Goal: Check status

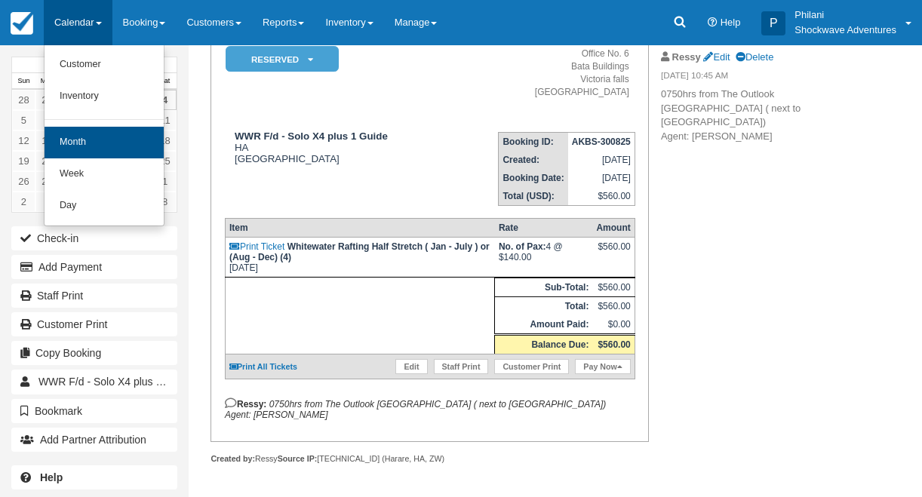
scroll to position [155, 0]
click at [99, 146] on link "Month" at bounding box center [103, 143] width 119 height 32
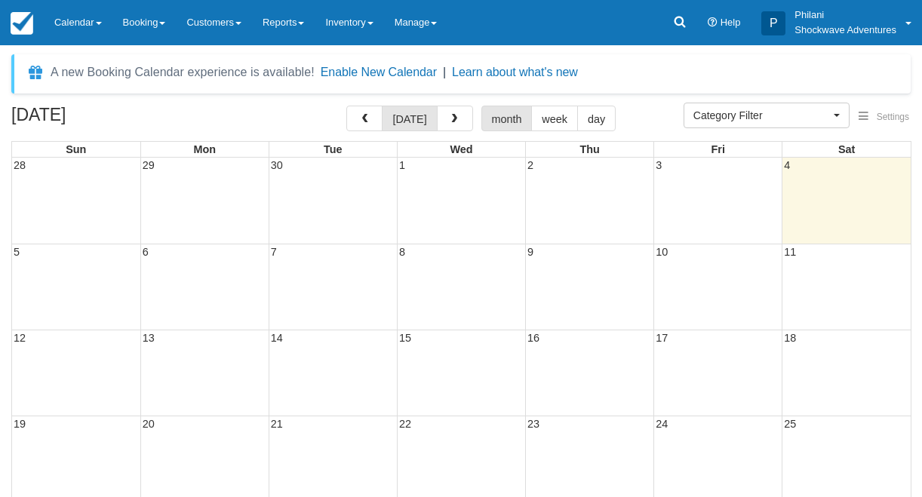
select select
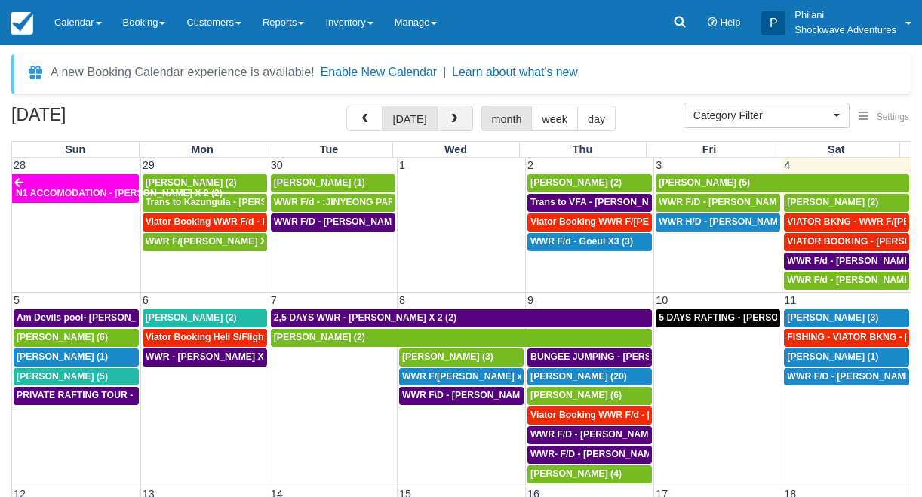
click at [450, 119] on span "button" at bounding box center [454, 119] width 11 height 11
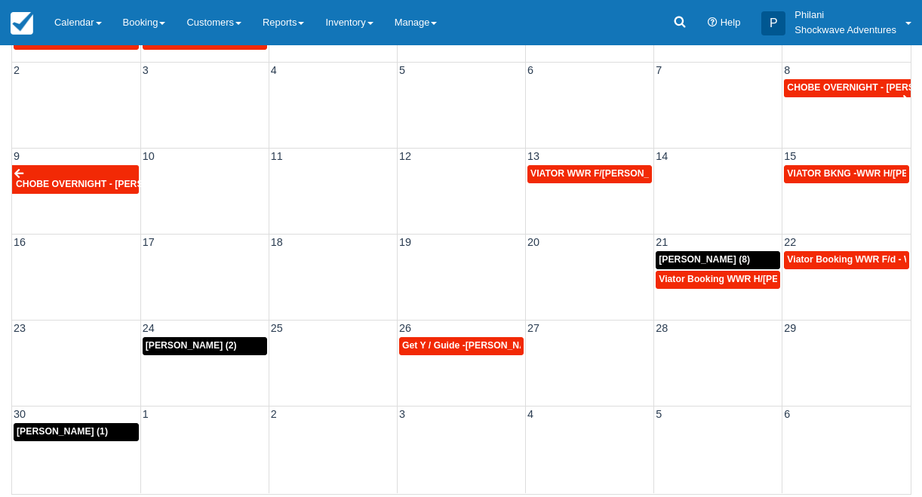
scroll to position [183, 0]
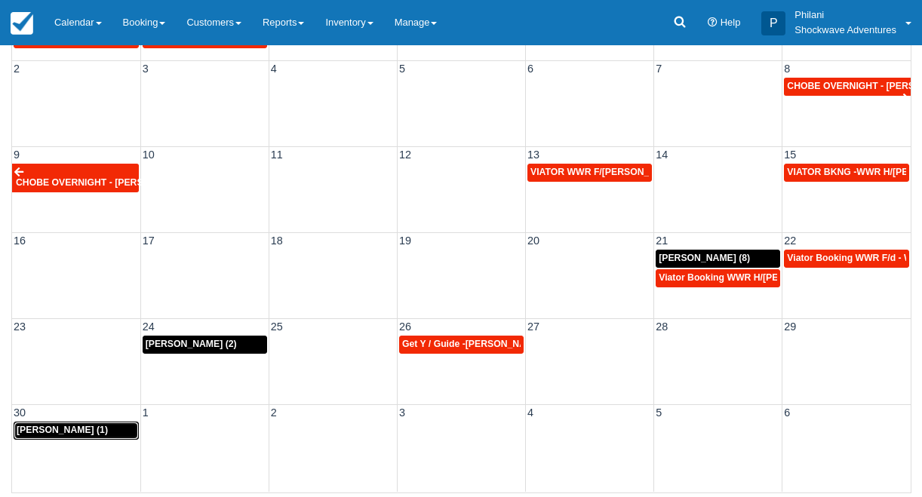
click at [75, 429] on span "Steve Baum (1)" at bounding box center [62, 430] width 91 height 11
